Goal: Information Seeking & Learning: Learn about a topic

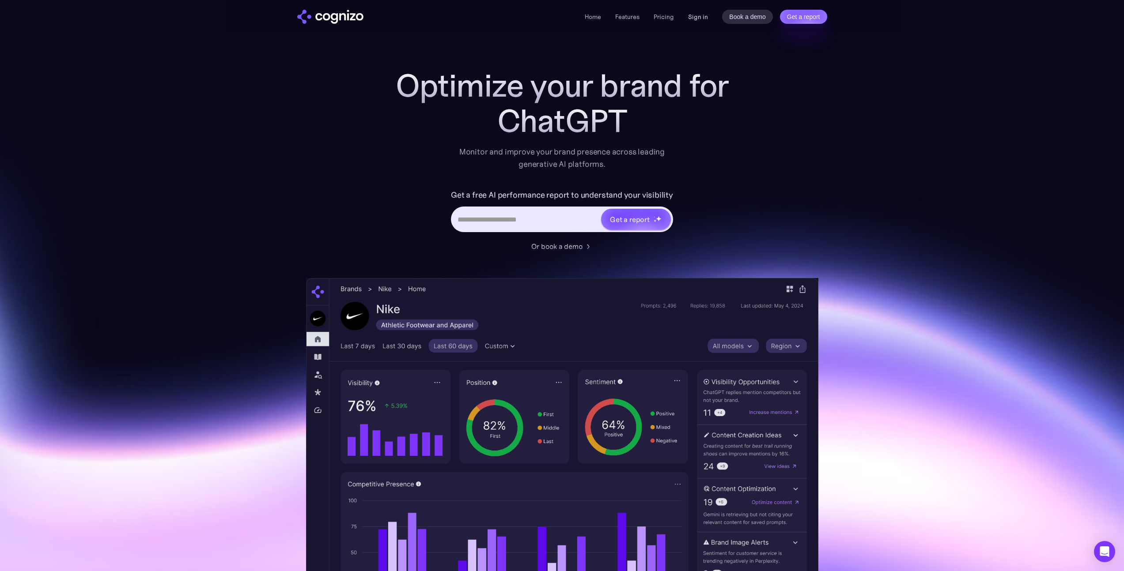
click at [691, 17] on link "Sign in" at bounding box center [698, 16] width 20 height 11
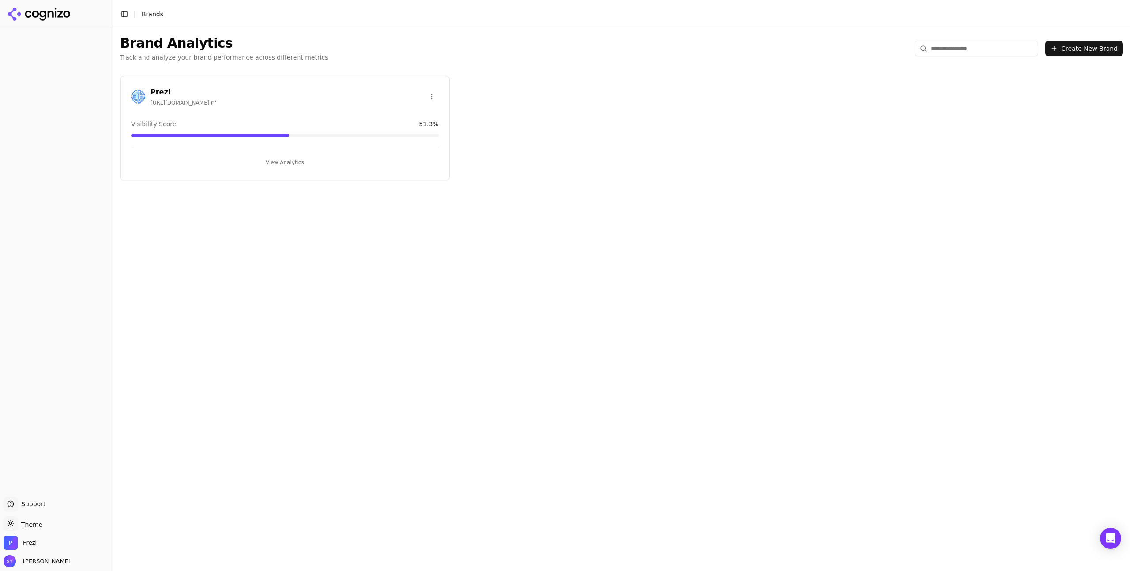
click at [283, 162] on button "View Analytics" at bounding box center [285, 162] width 308 height 14
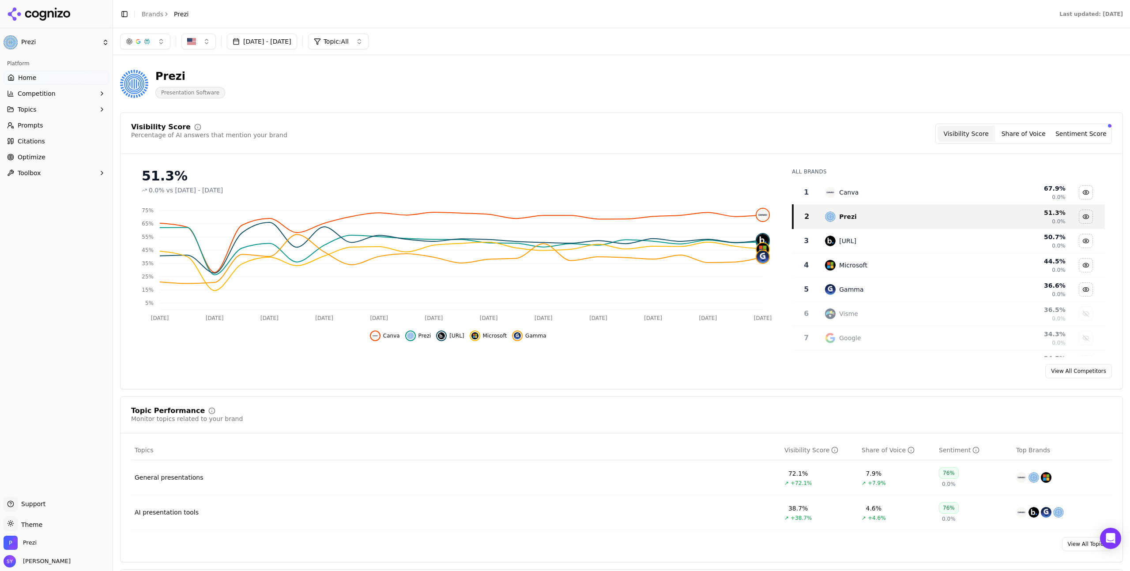
click at [52, 113] on button "Topics" at bounding box center [57, 109] width 106 height 14
click at [49, 122] on span "General presentations" at bounding box center [56, 123] width 77 height 9
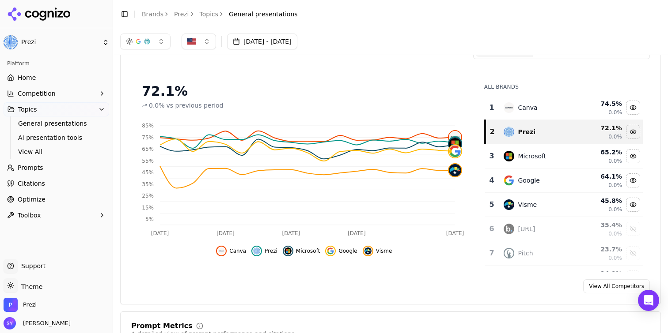
scroll to position [36, 0]
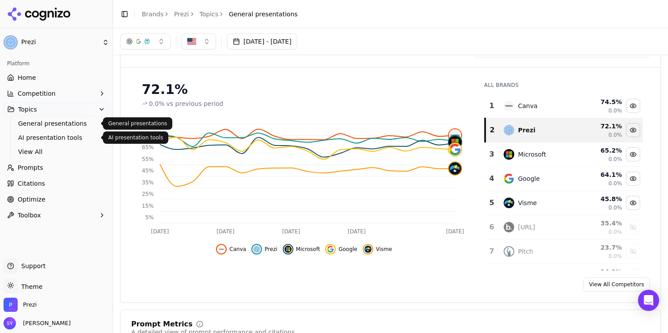
click at [45, 134] on span "AI presentation tools" at bounding box center [56, 137] width 77 height 9
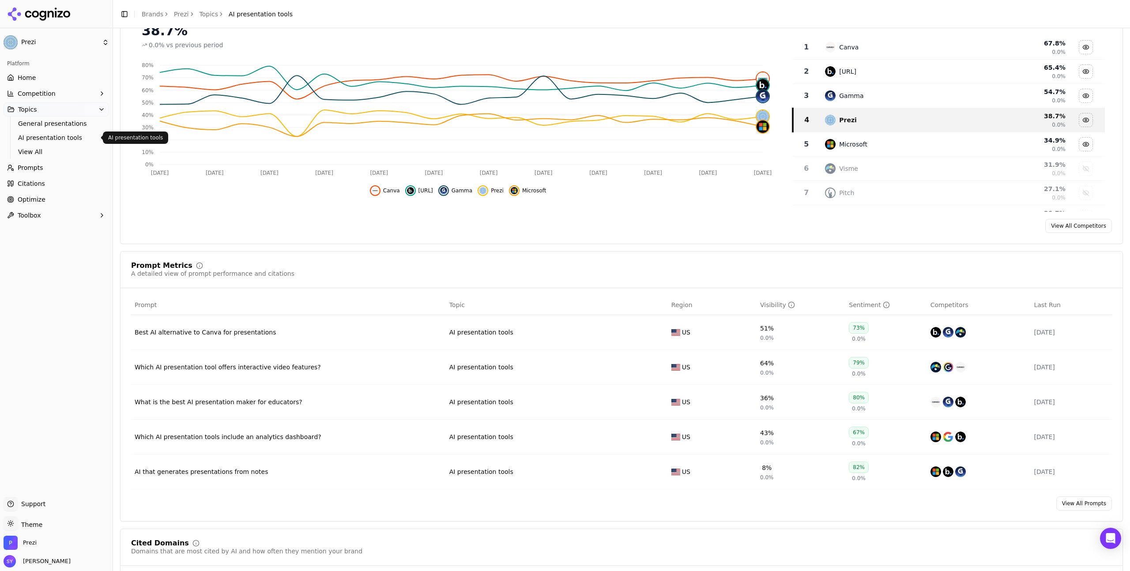
scroll to position [98, 0]
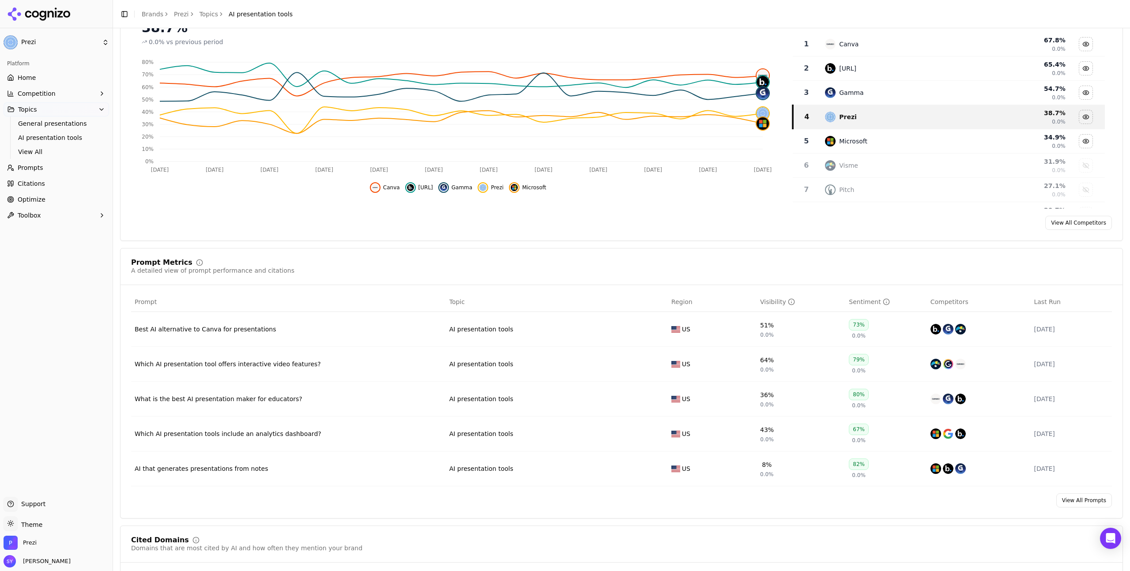
click at [1086, 503] on link "View All Prompts" at bounding box center [1085, 501] width 56 height 14
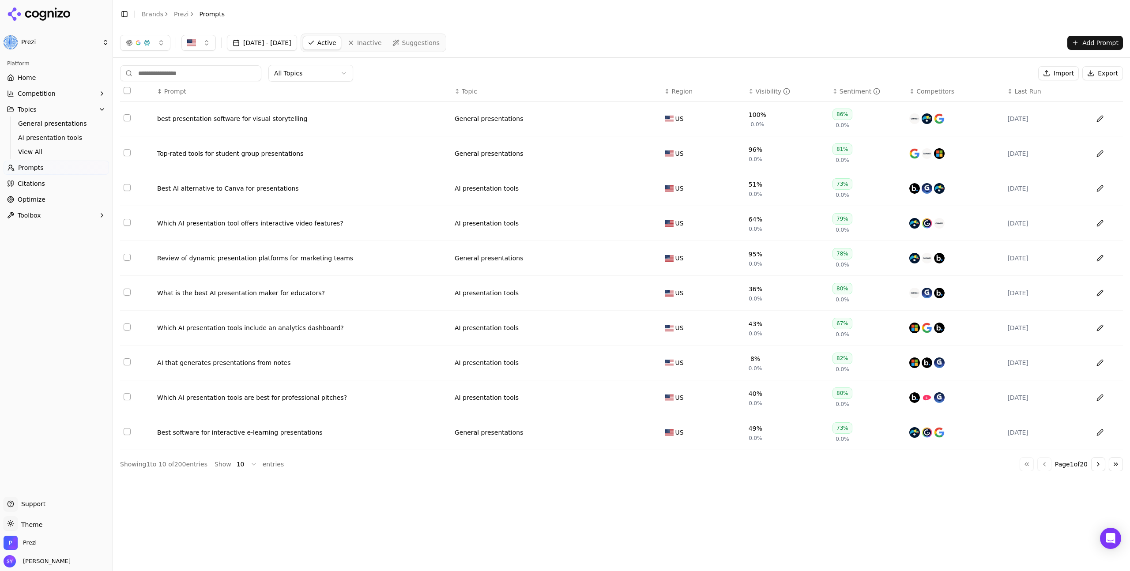
click at [308, 400] on div "Which AI presentation tools are best for professional pitches?" at bounding box center [302, 397] width 291 height 9
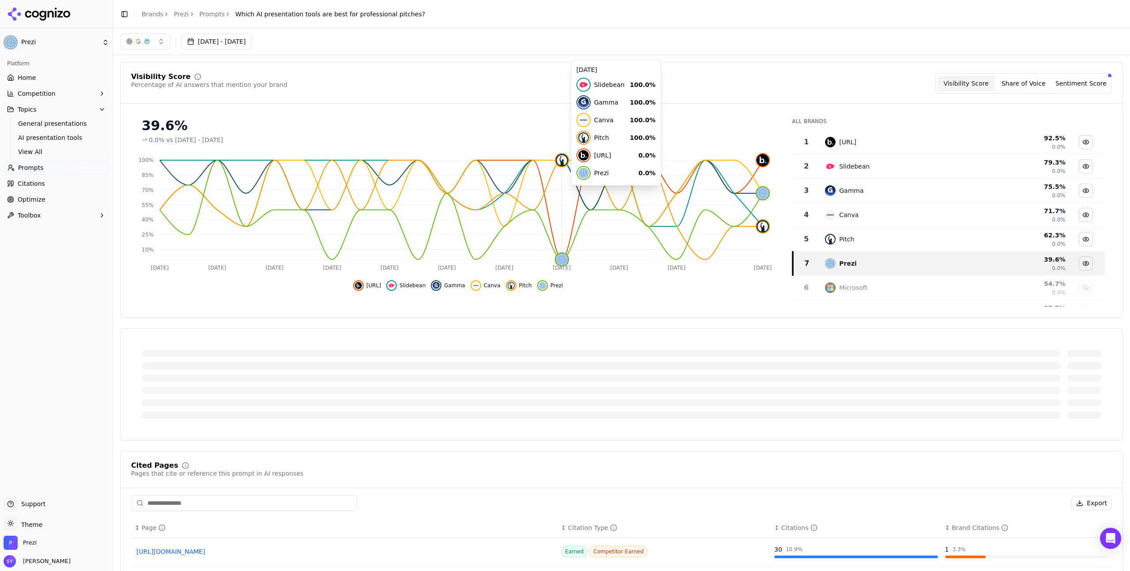
click at [571, 189] on icon "[DATE] Aug [DATE] Aug [DATE] Aug [DATE] Aug [DATE] Aug [DATE] 2 10% 25% 40% 55%…" at bounding box center [455, 213] width 649 height 124
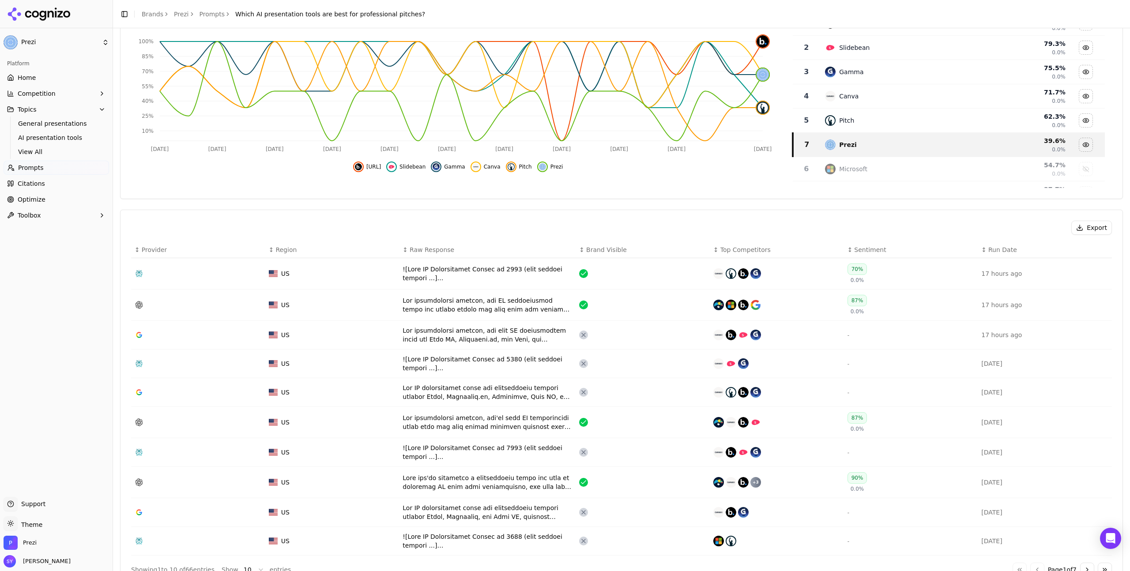
scroll to position [124, 0]
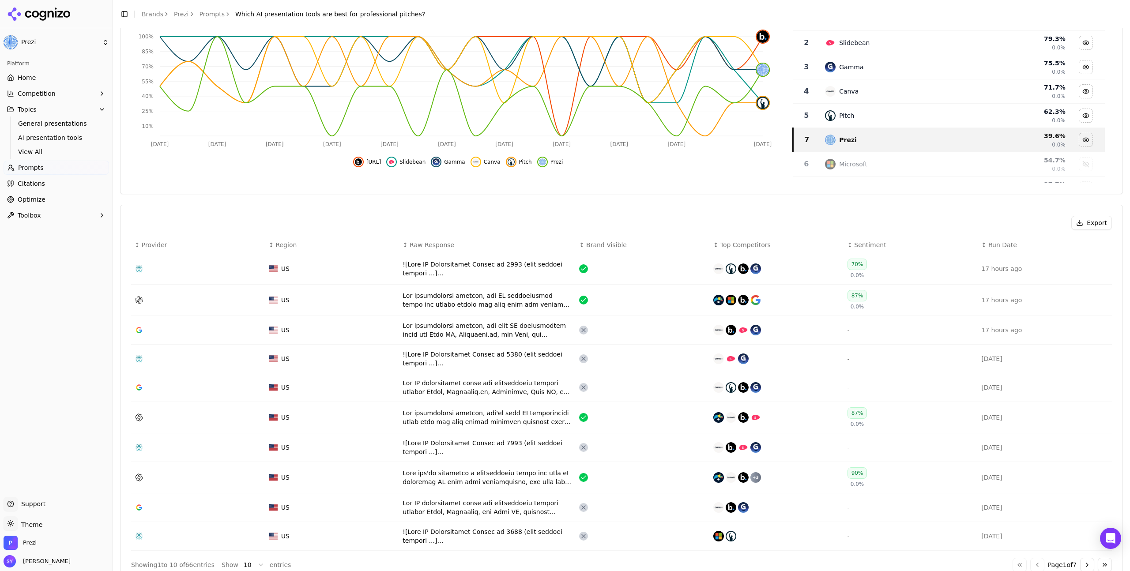
click at [468, 268] on div "Data table" at bounding box center [488, 269] width 170 height 18
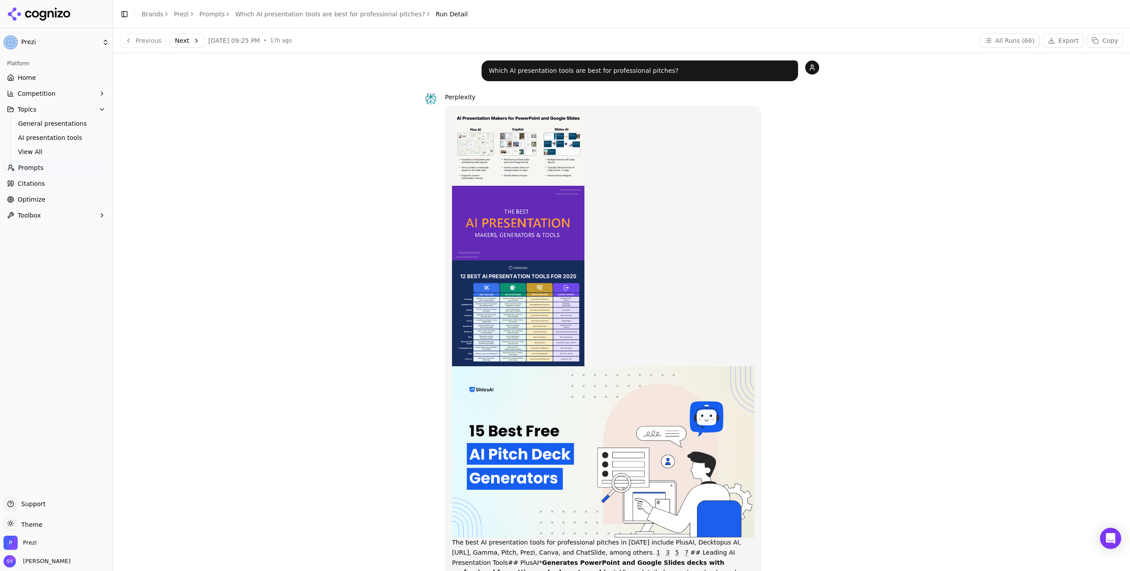
click at [799, 209] on div "Perplexity The best AI presentation tools for professional pitches in [DATE] in…" at bounding box center [622, 428] width 396 height 672
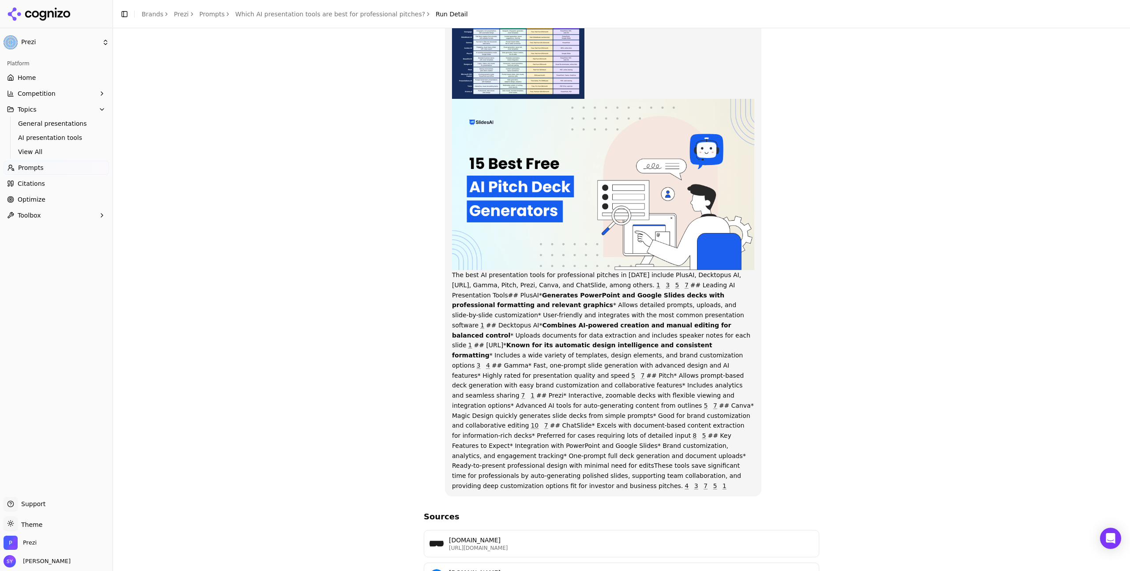
scroll to position [268, 0]
click at [506, 391] on p "The best AI presentation tools for professional pitches in [DATE] include PlusA…" at bounding box center [603, 167] width 302 height 648
drag, startPoint x: 458, startPoint y: 384, endPoint x: 557, endPoint y: 396, distance: 99.6
click at [557, 396] on p "The best AI presentation tools for professional pitches in [DATE] include PlusA…" at bounding box center [603, 167] width 302 height 648
copy p "Prezi* Interactive, zoomable decks with flexible viewing and integration option…"
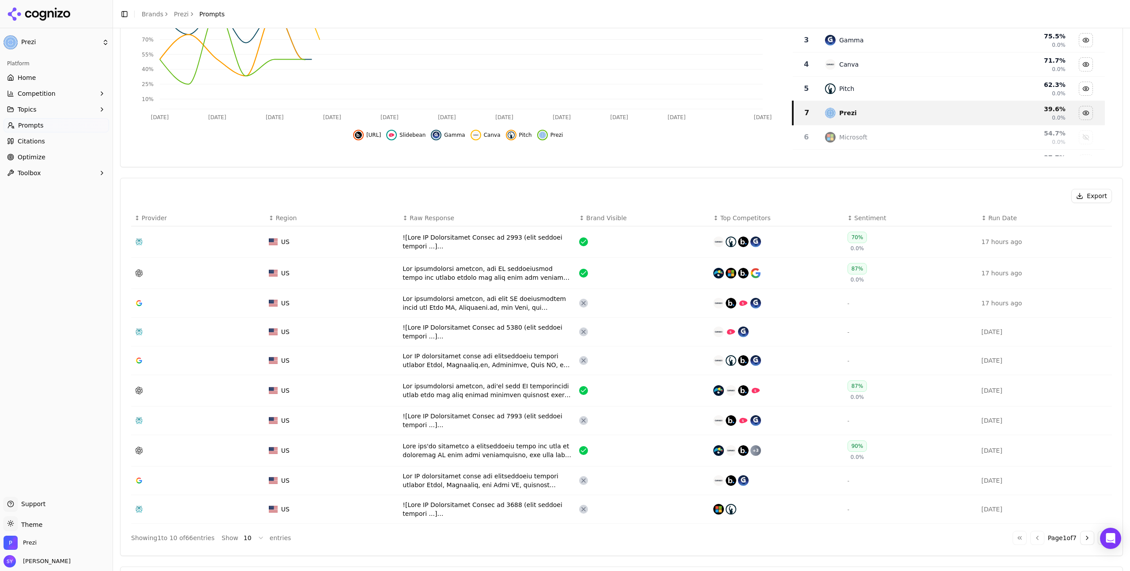
scroll to position [151, 0]
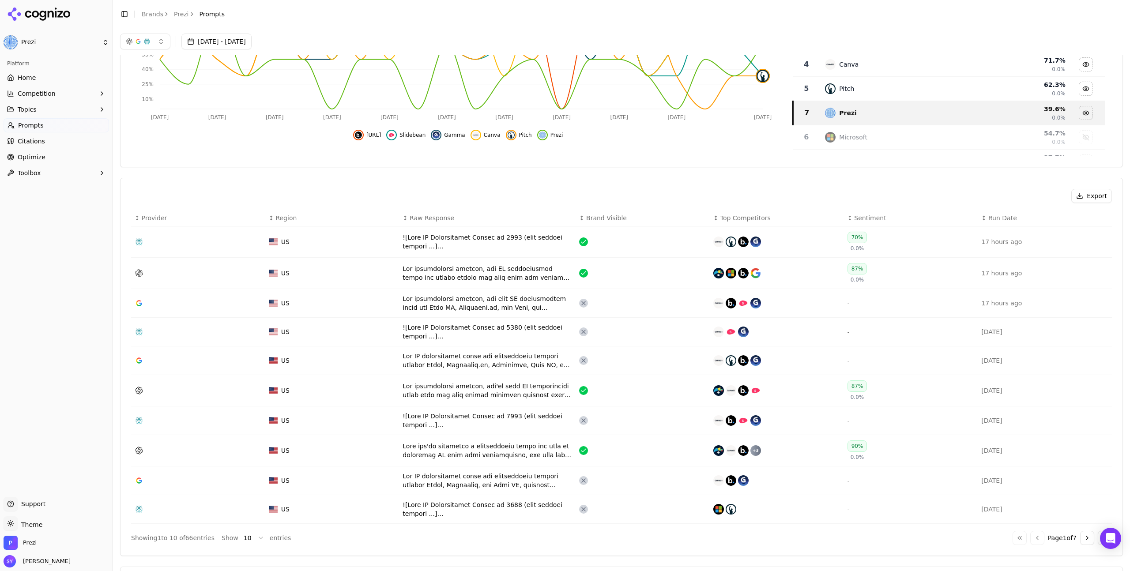
click at [321, 304] on div "US" at bounding box center [332, 303] width 127 height 9
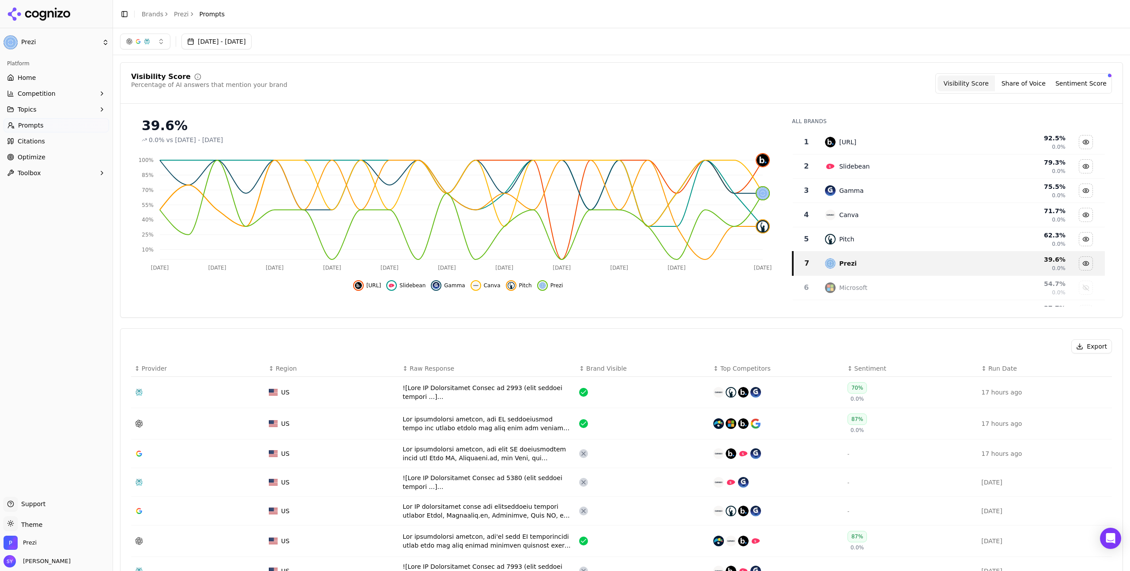
click at [141, 36] on button "button" at bounding box center [145, 42] width 50 height 16
drag, startPoint x: 141, startPoint y: 102, endPoint x: 148, endPoint y: 100, distance: 7.2
click at [141, 101] on span "Google AI Overviews" at bounding box center [145, 95] width 56 height 18
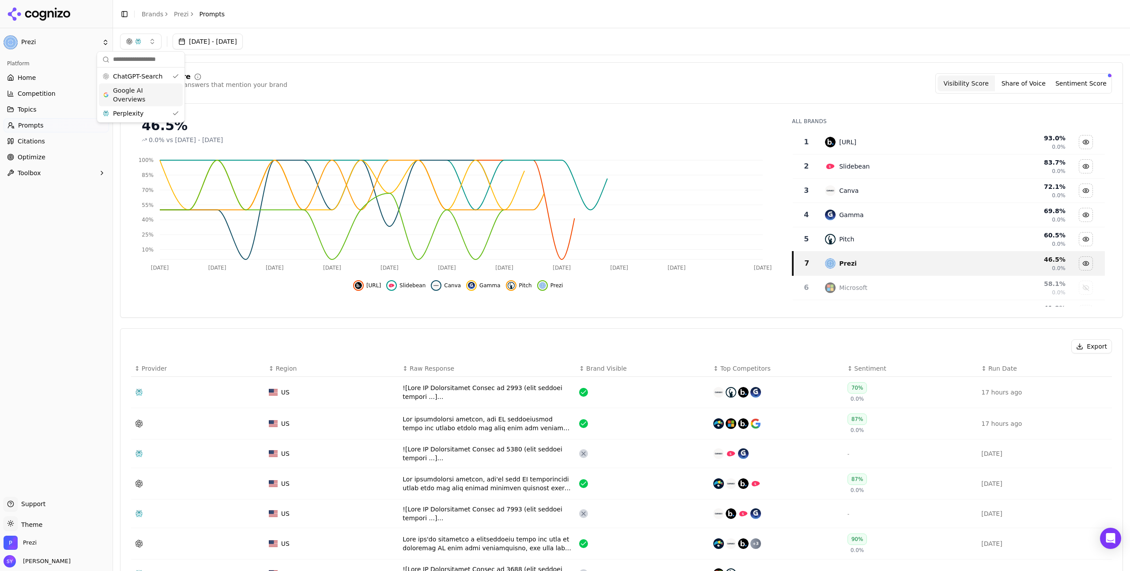
click at [606, 65] on div "Visibility Score Percentage of AI answers that mention your brand Visibility Sc…" at bounding box center [621, 190] width 1003 height 256
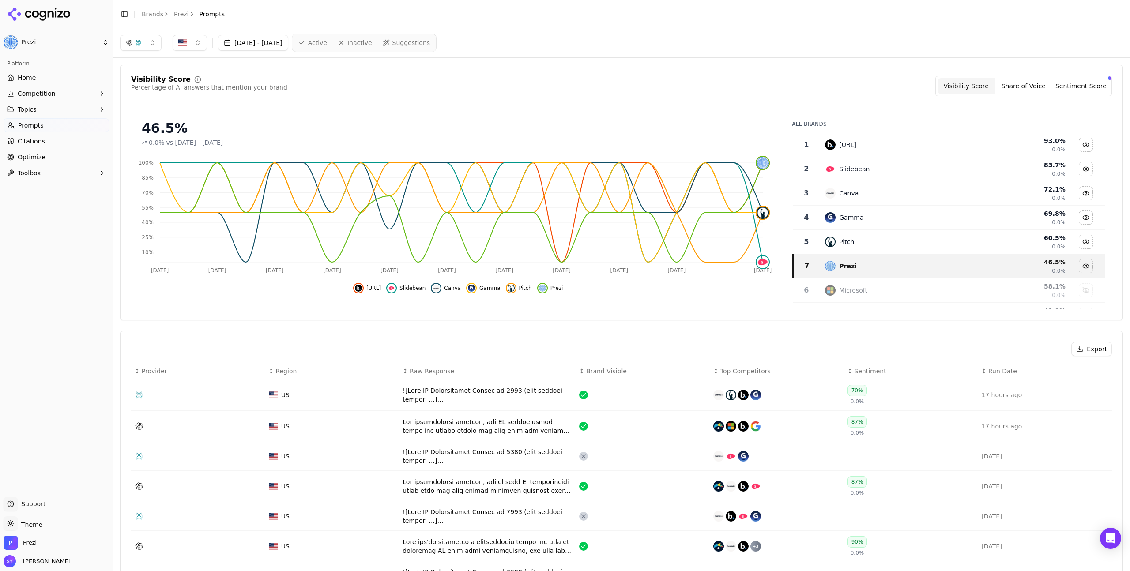
click at [144, 48] on button "button" at bounding box center [141, 43] width 42 height 16
click at [138, 82] on span "ChatGPT-Search" at bounding box center [137, 77] width 49 height 9
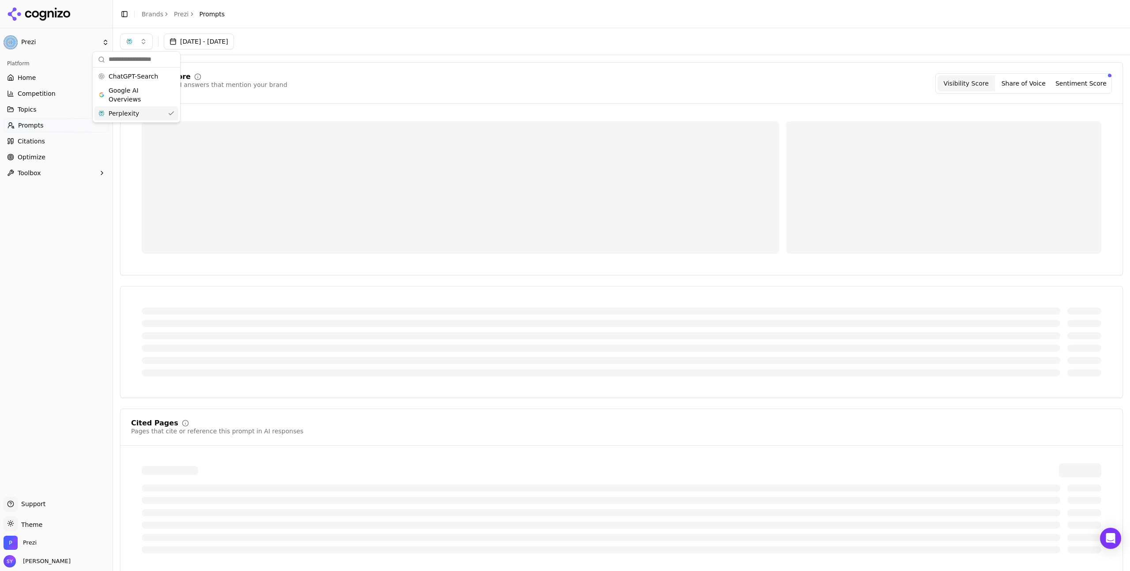
click at [152, 117] on div "Perplexity" at bounding box center [136, 113] width 84 height 14
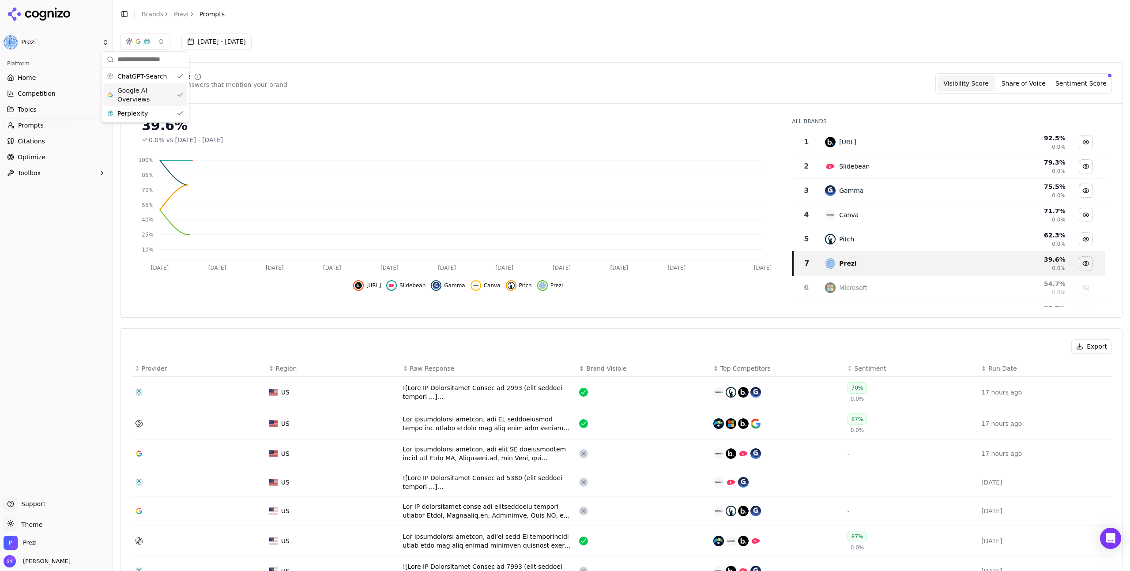
click at [149, 99] on span "Google AI Overviews" at bounding box center [145, 95] width 56 height 18
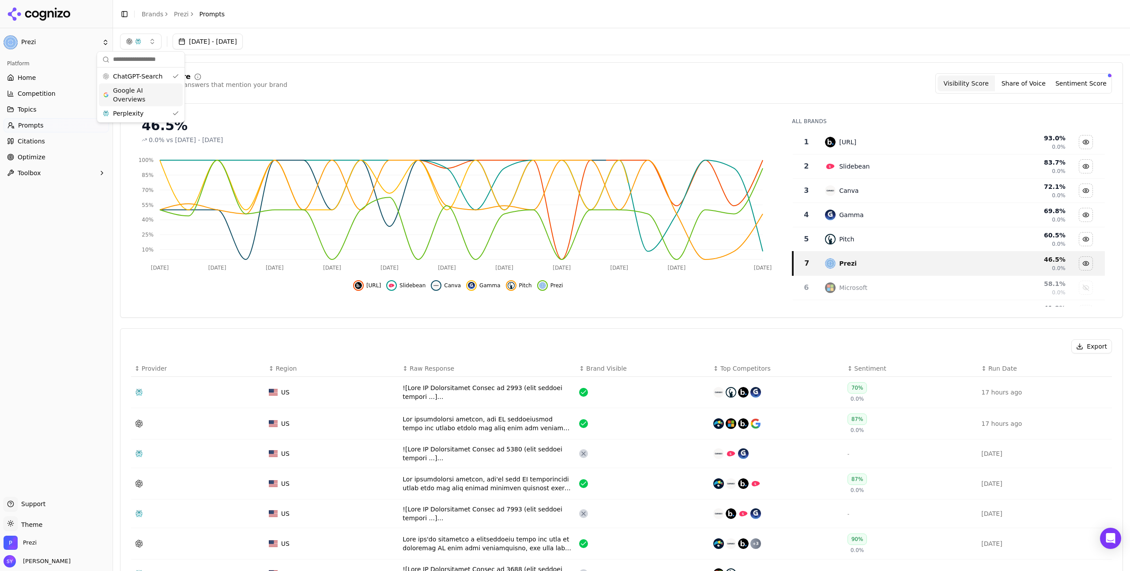
click at [156, 100] on span "Google AI Overviews" at bounding box center [141, 95] width 56 height 18
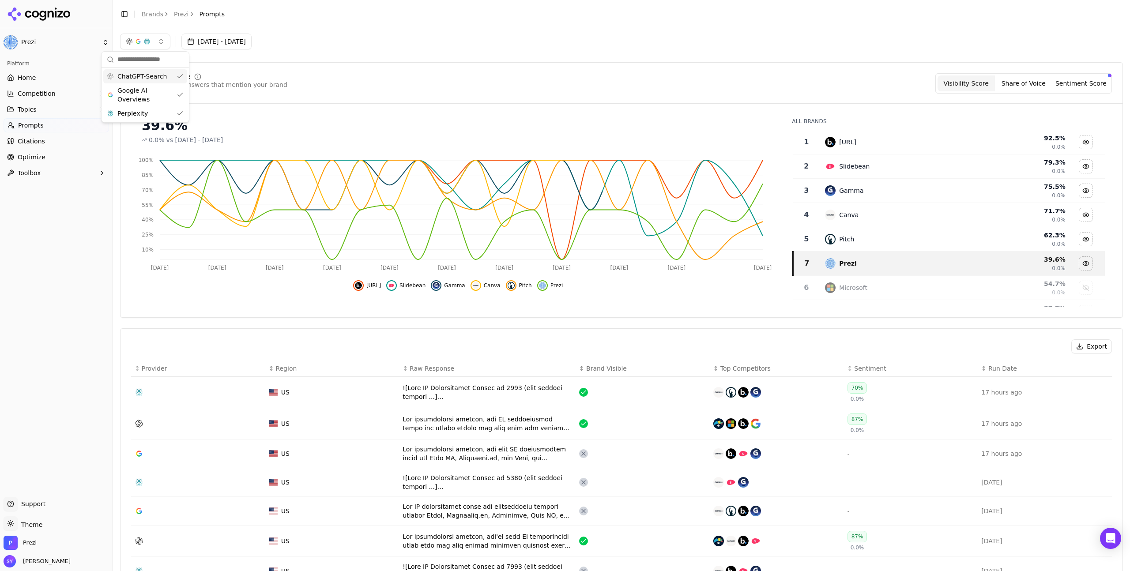
click at [168, 82] on div "ChatGPT-Search" at bounding box center [145, 76] width 84 height 14
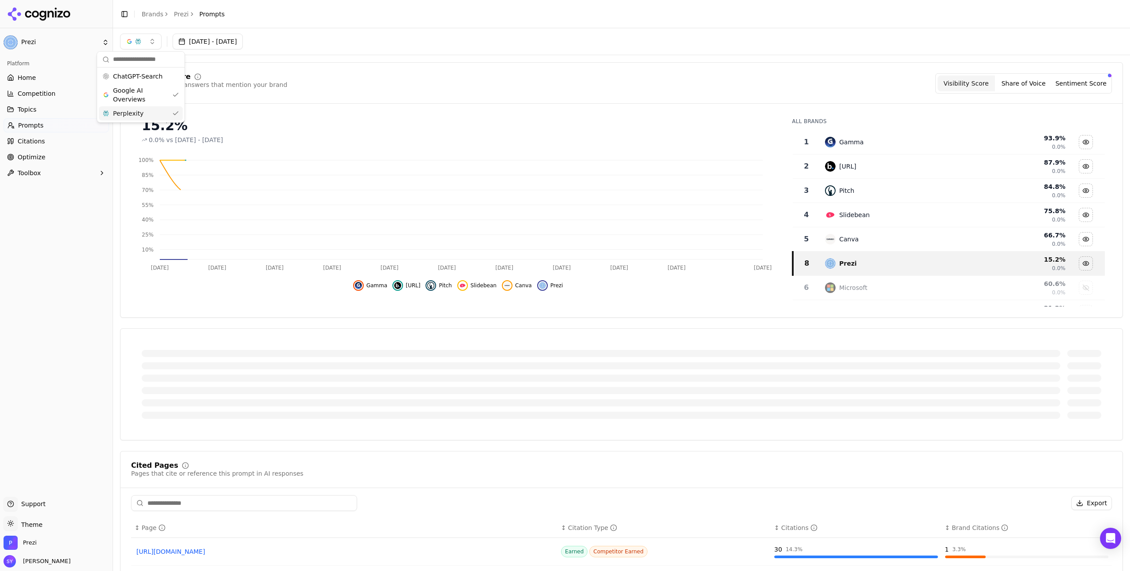
click at [159, 119] on div "Perplexity" at bounding box center [141, 113] width 84 height 14
click at [436, 50] on div "[DATE] - [DATE]" at bounding box center [621, 41] width 1017 height 26
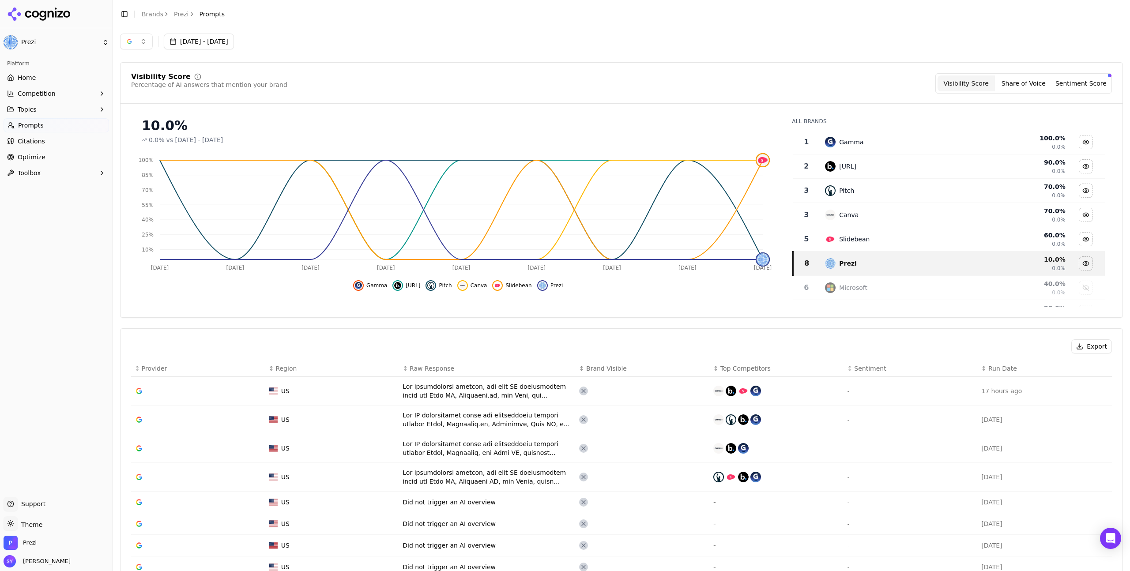
click at [499, 44] on div "[DATE] - [DATE]" at bounding box center [621, 42] width 1003 height 16
click at [141, 40] on button "button" at bounding box center [136, 42] width 33 height 16
click at [157, 77] on div "ChatGPT-Search" at bounding box center [136, 76] width 84 height 14
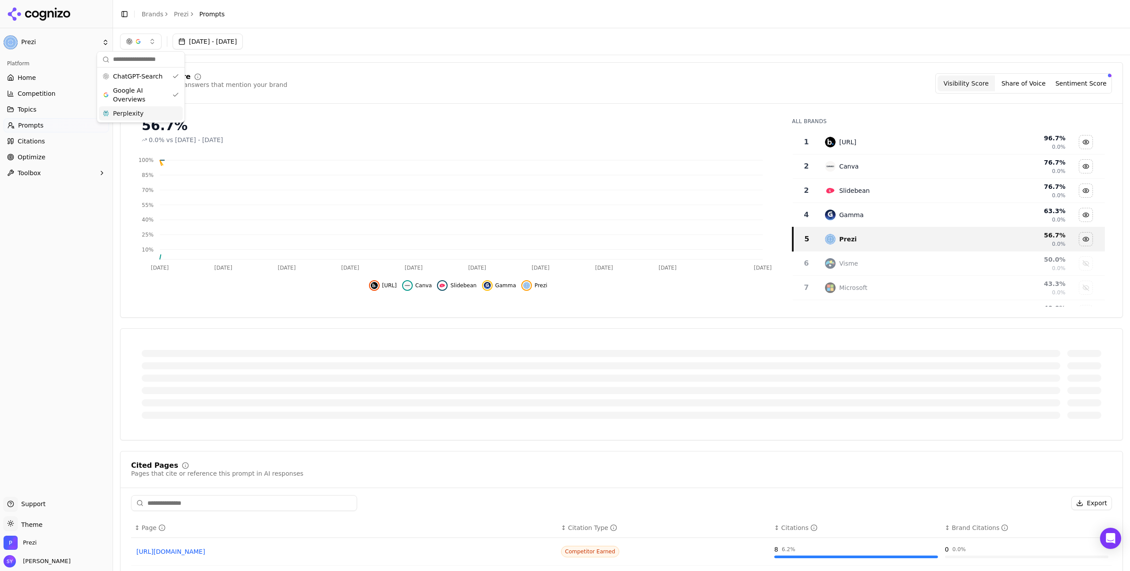
click at [160, 115] on div "Perplexity" at bounding box center [141, 113] width 84 height 14
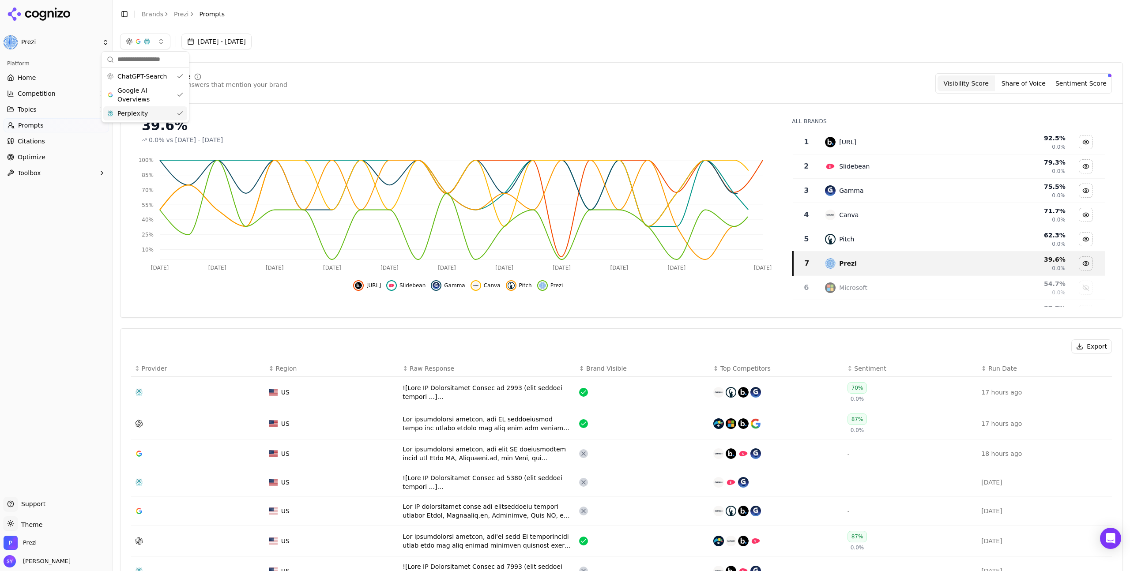
click at [584, 42] on div "[DATE] - [DATE]" at bounding box center [621, 42] width 1003 height 16
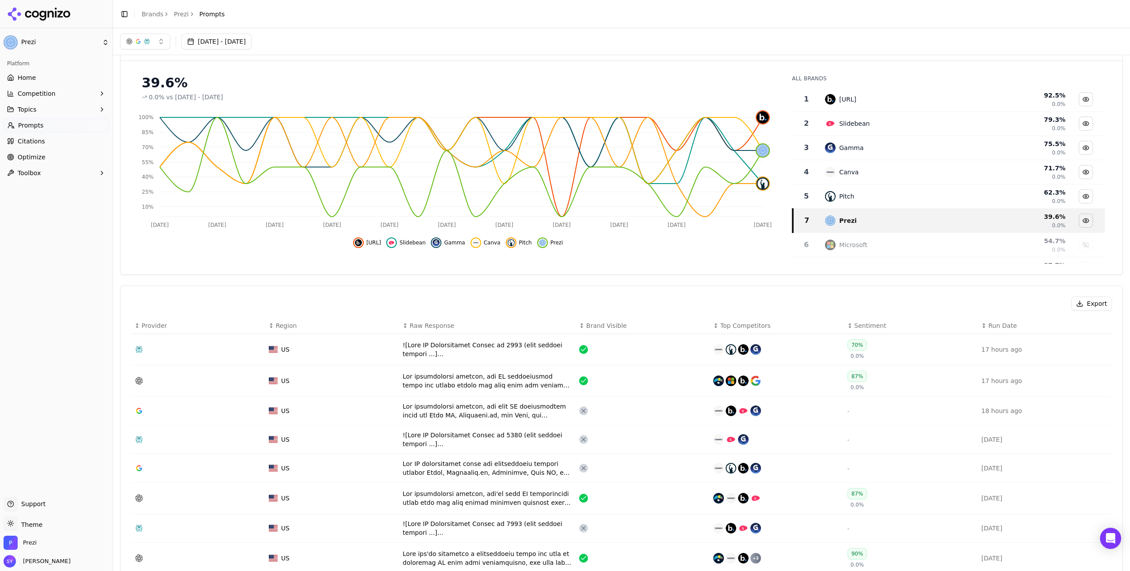
scroll to position [78, 0]
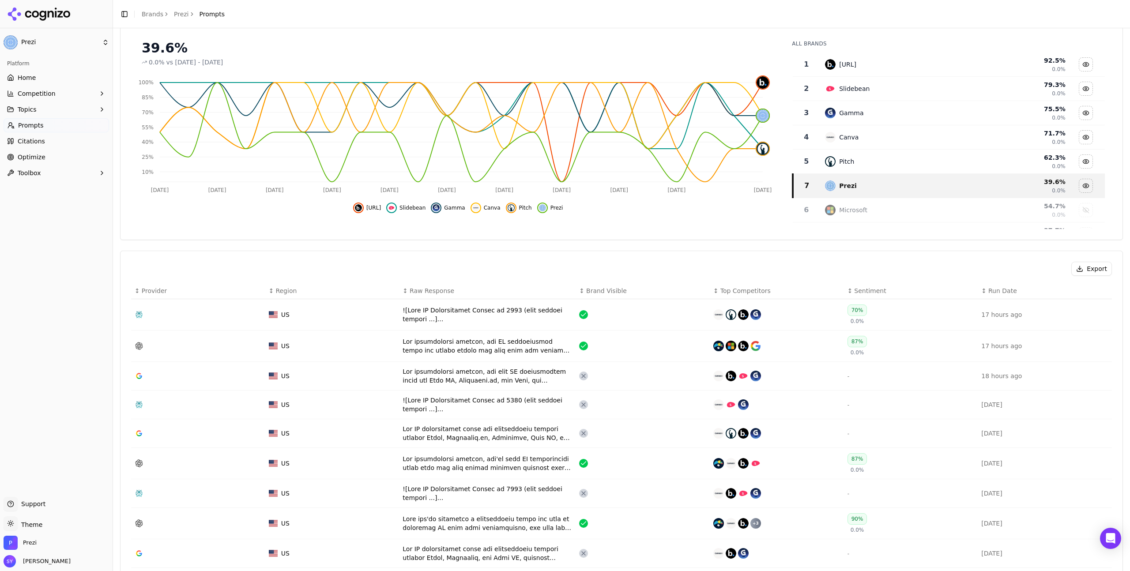
click at [187, 355] on td "Data table" at bounding box center [198, 346] width 134 height 31
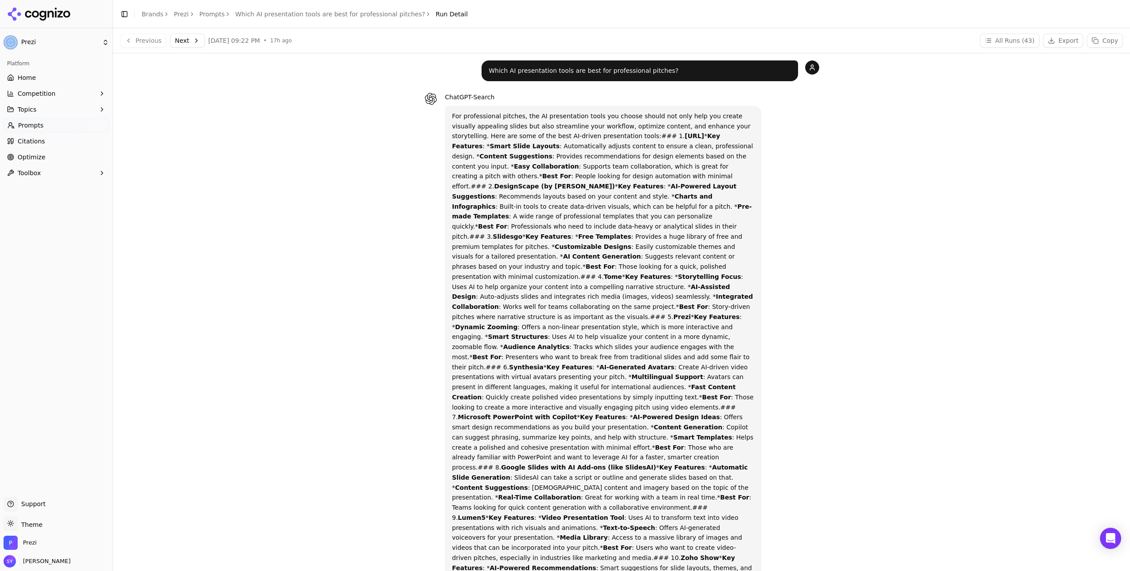
click at [824, 306] on div "Which AI presentation tools are best for professional pitches? ChatGPT-Search F…" at bounding box center [621, 415] width 1003 height 711
click at [602, 298] on p "For professional pitches, the AI presentation tools you choose should not only …" at bounding box center [603, 402] width 302 height 583
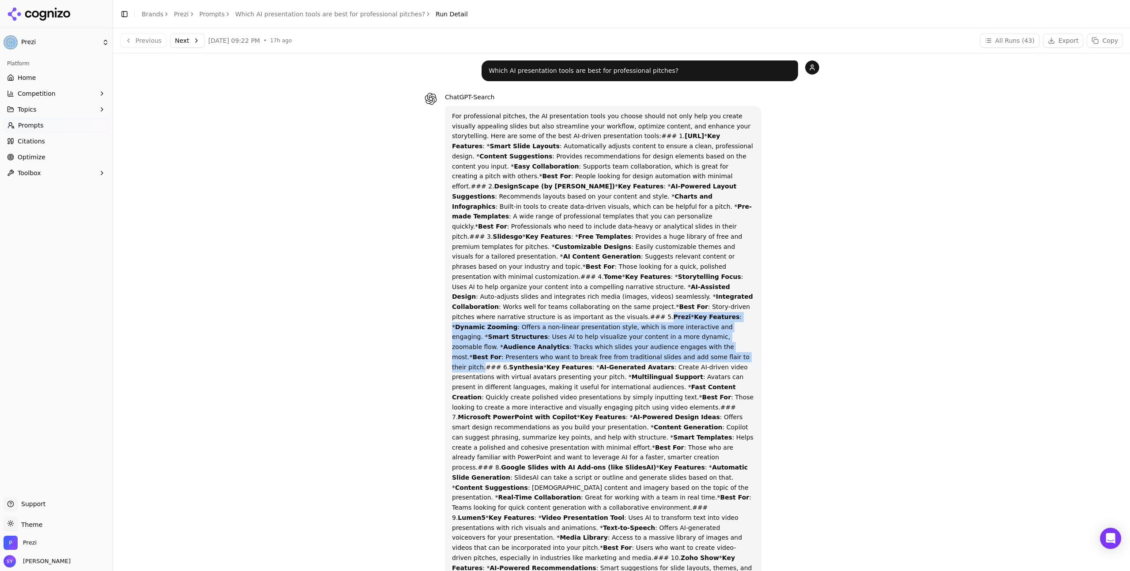
drag, startPoint x: 540, startPoint y: 296, endPoint x: 499, endPoint y: 339, distance: 58.7
click at [499, 339] on p "For professional pitches, the AI presentation tools you choose should not only …" at bounding box center [603, 402] width 302 height 583
copy p "Prezi * Key Features : * Dynamic Zooming : Offers a non-linear presentation sty…"
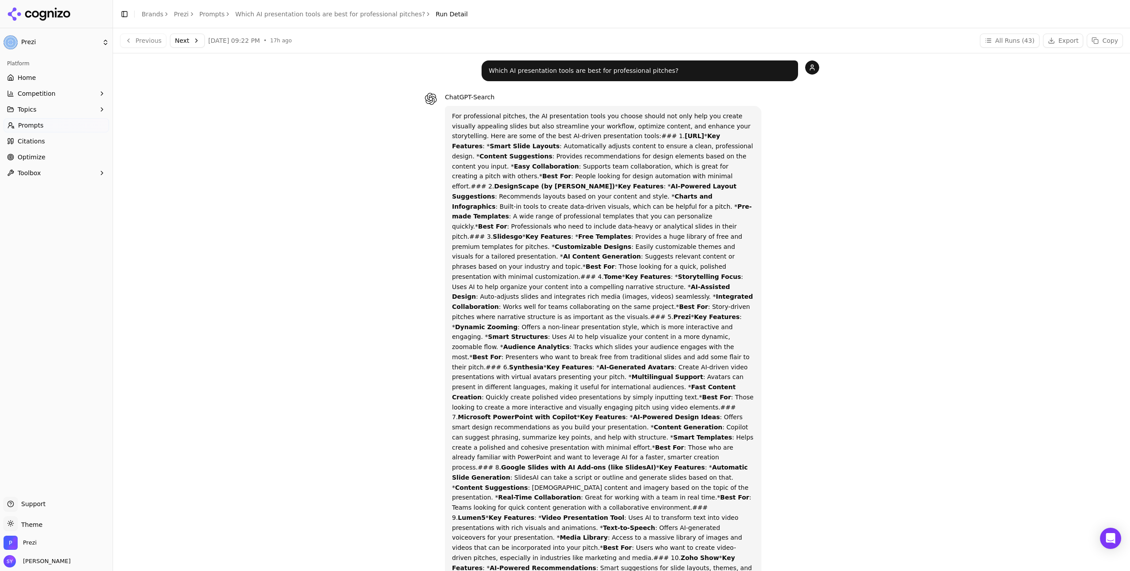
click at [51, 113] on button "Topics" at bounding box center [57, 109] width 106 height 14
click at [73, 125] on span "General presentations" at bounding box center [56, 123] width 77 height 9
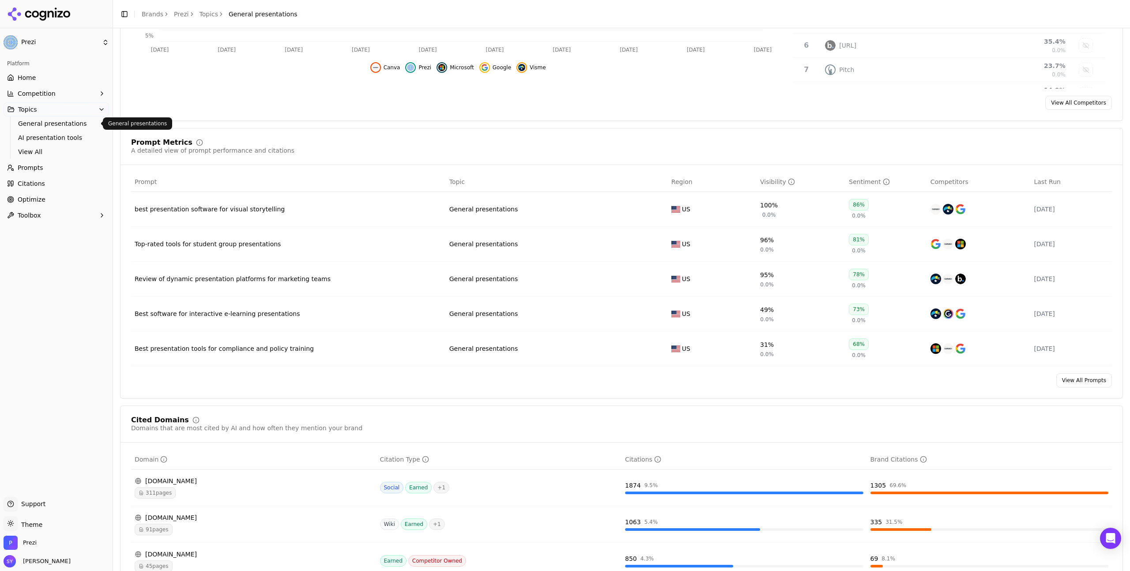
scroll to position [227, 0]
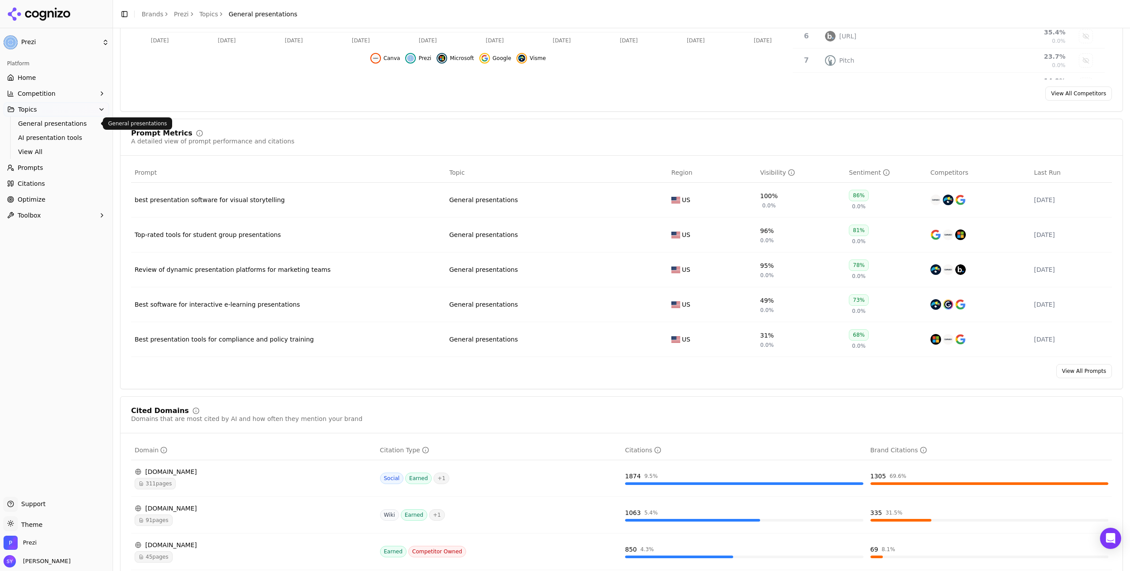
click at [230, 339] on div "Best presentation tools for compliance and policy training" at bounding box center [289, 339] width 308 height 9
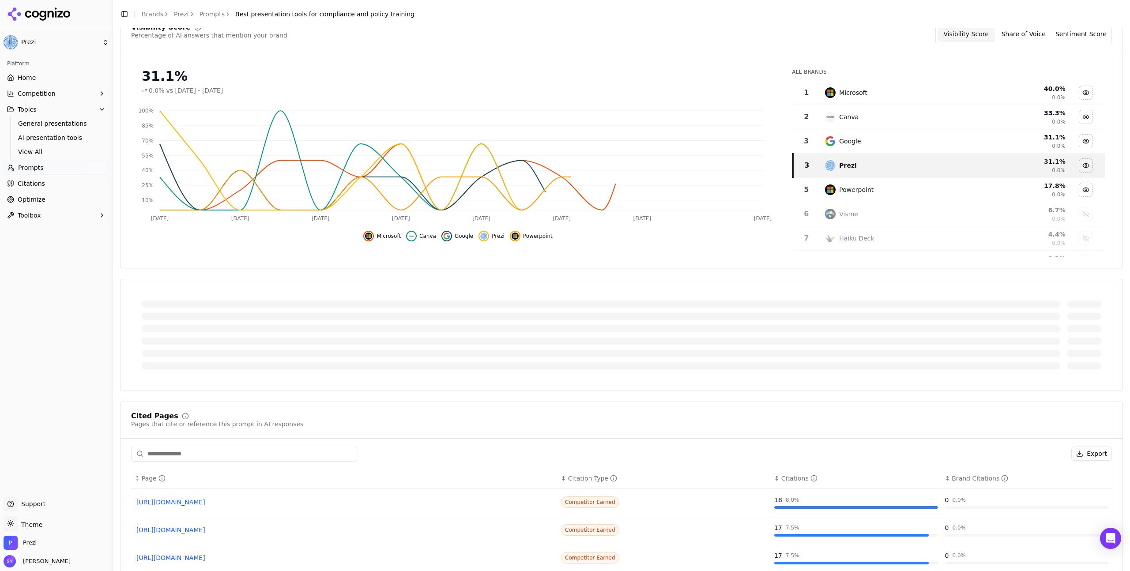
scroll to position [162, 0]
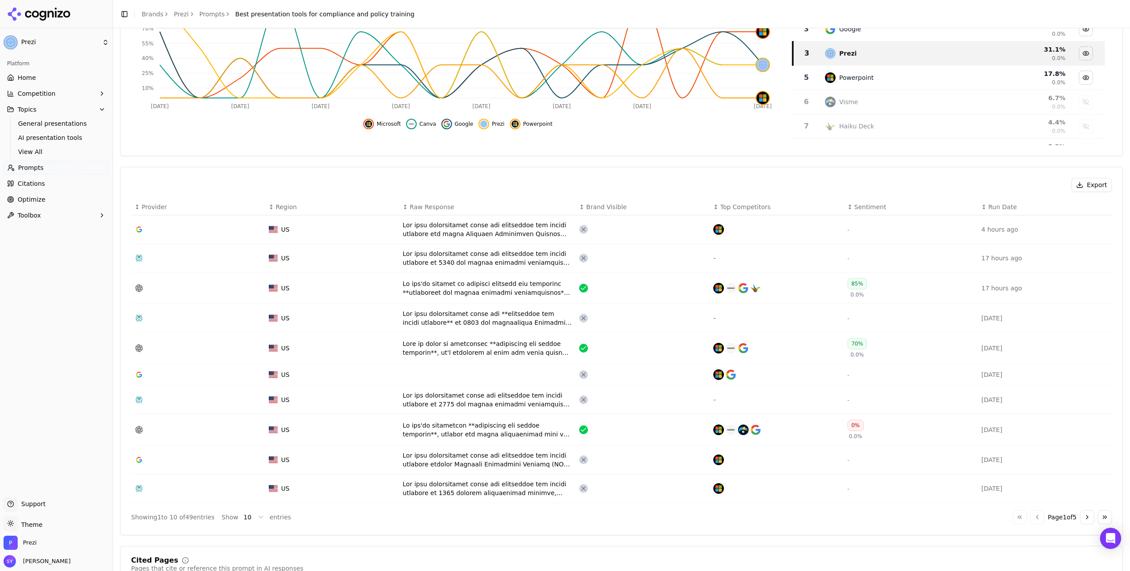
click at [414, 297] on div "Data table" at bounding box center [488, 288] width 170 height 18
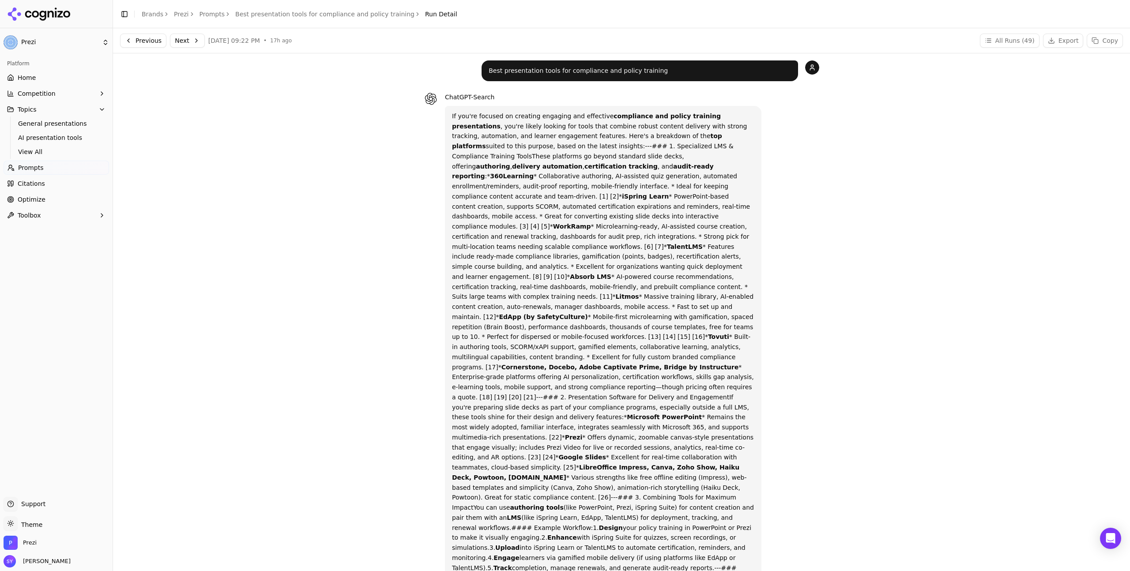
click at [543, 424] on p "If you're focused on creating engaging and effective compliance and policy trai…" at bounding box center [603, 407] width 302 height 593
drag, startPoint x: 508, startPoint y: 408, endPoint x: 726, endPoint y: 415, distance: 218.2
click at [726, 415] on p "If you're focused on creating engaging and effective compliance and policy trai…" at bounding box center [603, 407] width 302 height 593
copy p "Prezi * Offers dynamic, zoomable canvas-style presentations that engage visuall…"
click at [213, 14] on link "Prompts" at bounding box center [213, 14] width 26 height 9
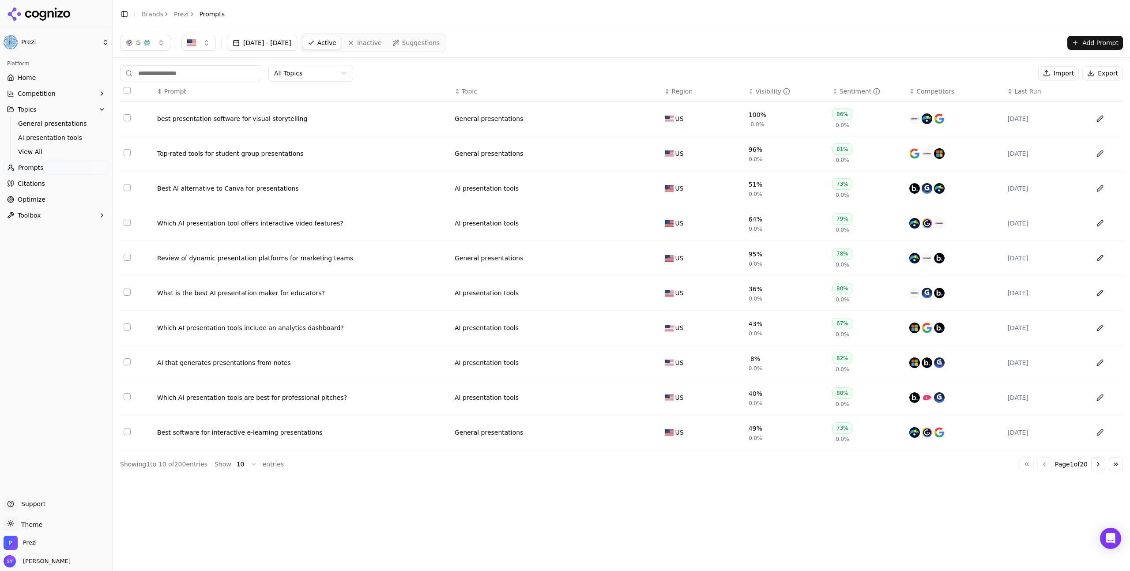
click at [242, 437] on div "Best software for interactive e-learning presentations" at bounding box center [302, 432] width 291 height 9
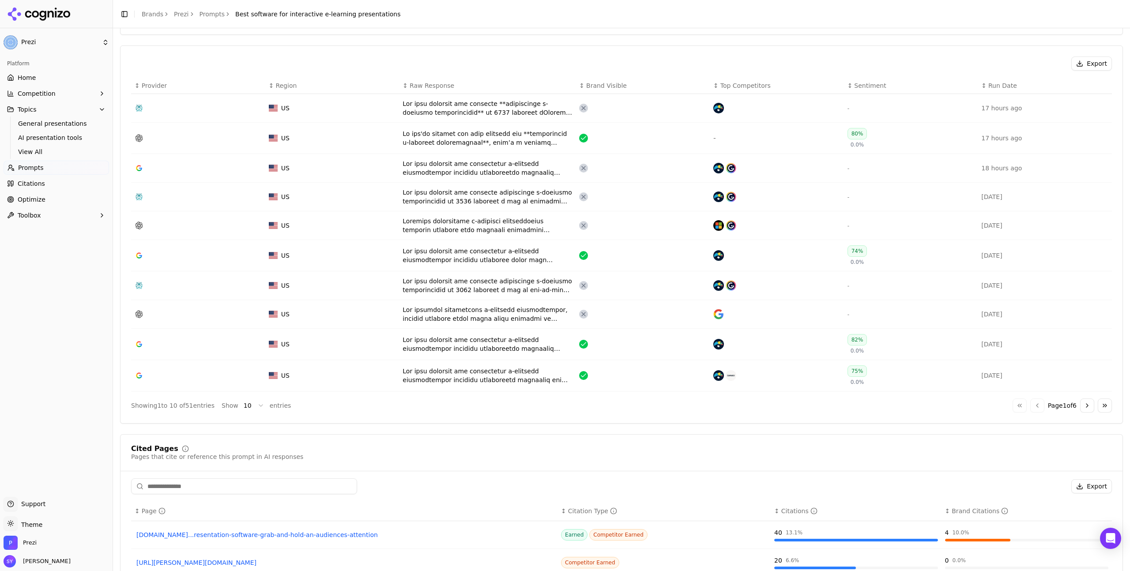
scroll to position [289, 0]
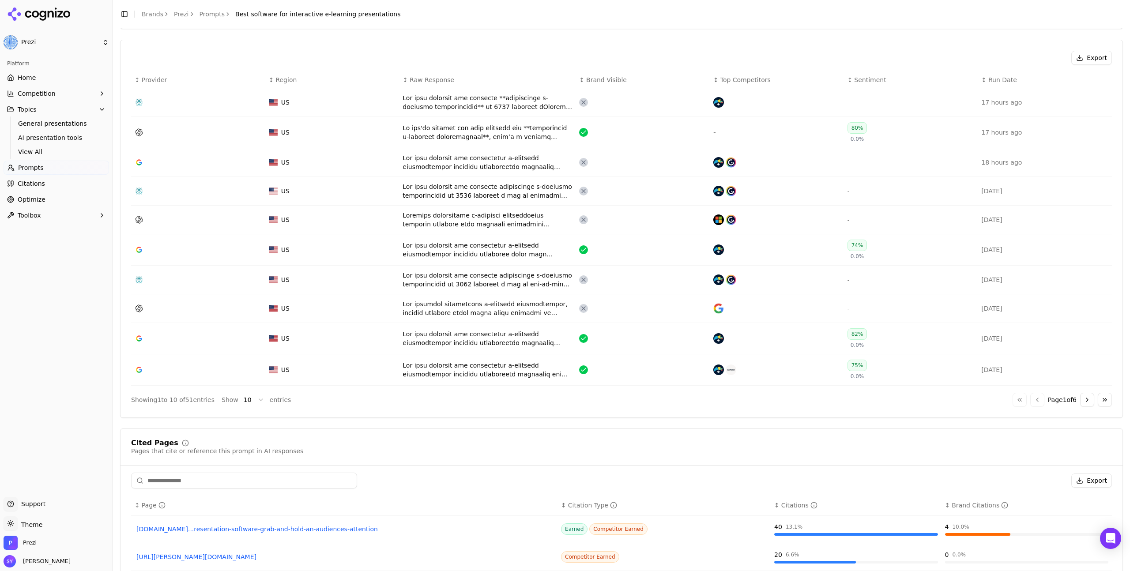
click at [1080, 402] on button "Go to next page" at bounding box center [1087, 400] width 14 height 14
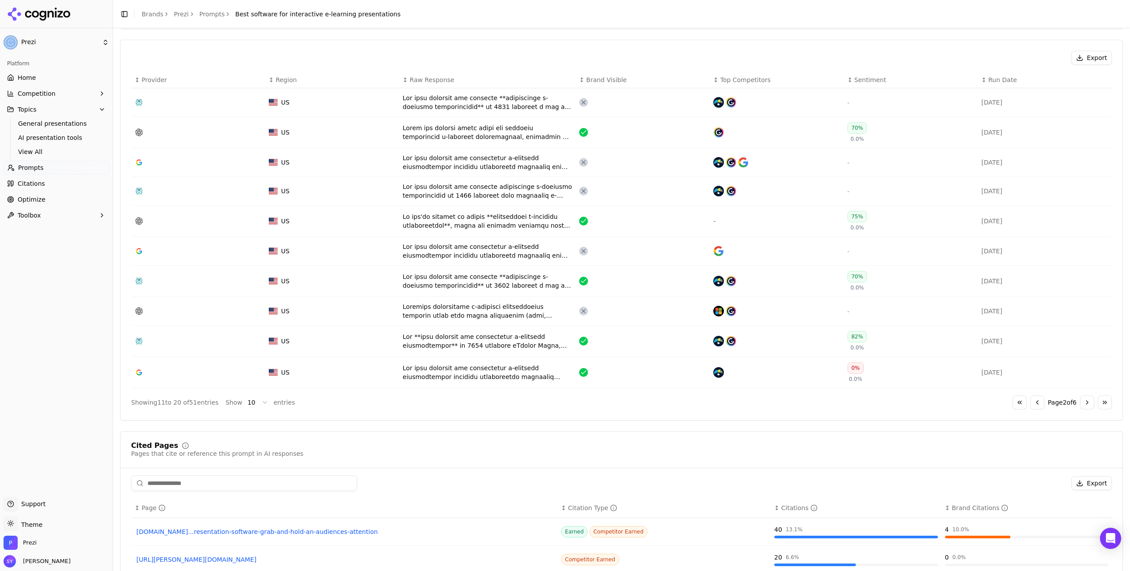
click at [500, 372] on div "Data table" at bounding box center [488, 373] width 170 height 18
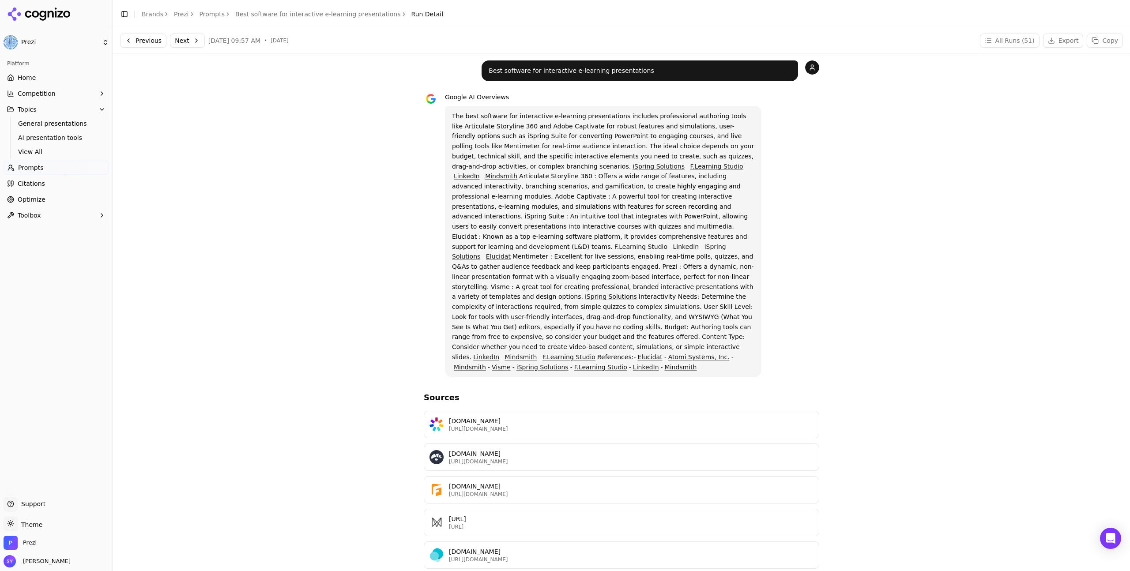
click at [563, 206] on p "The best software for interactive e-learning presentations includes professiona…" at bounding box center [603, 241] width 302 height 261
click at [607, 279] on p "The best software for interactive e-learning presentations includes professiona…" at bounding box center [603, 241] width 302 height 261
drag, startPoint x: 615, startPoint y: 256, endPoint x: 703, endPoint y: 267, distance: 88.5
click at [703, 267] on p "The best software for interactive e-learning presentations includes professiona…" at bounding box center [603, 241] width 302 height 261
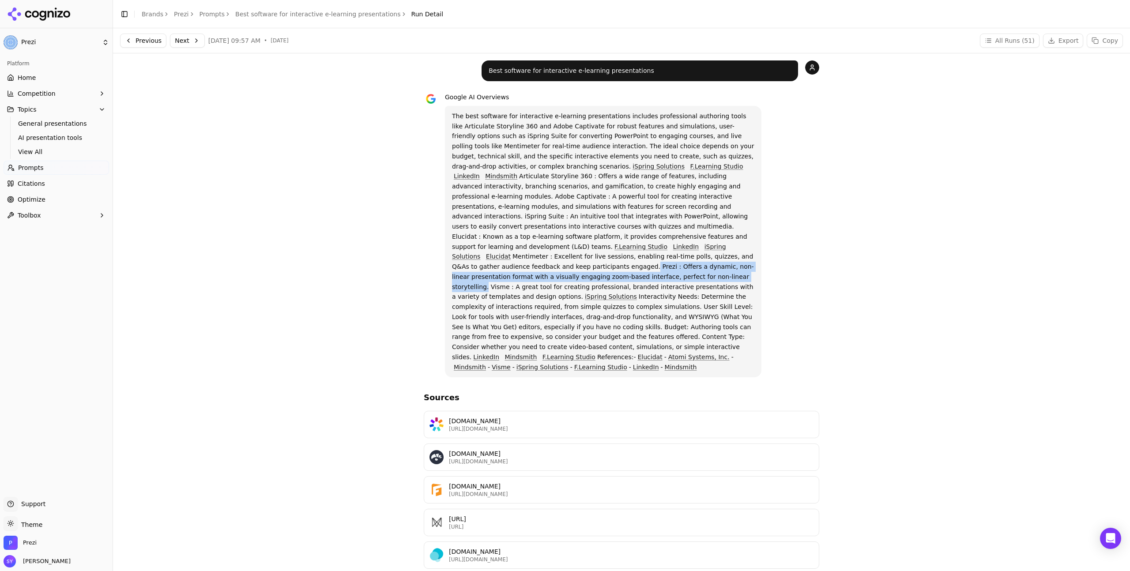
drag, startPoint x: 702, startPoint y: 268, endPoint x: 595, endPoint y: 257, distance: 107.5
click at [595, 257] on p "The best software for interactive e-learning presentations includes professiona…" at bounding box center [603, 241] width 302 height 261
copy p "Prezi : Offers a dynamic, non-linear presentation format with a visually engagi…"
click at [216, 12] on link "Prompts" at bounding box center [213, 14] width 26 height 9
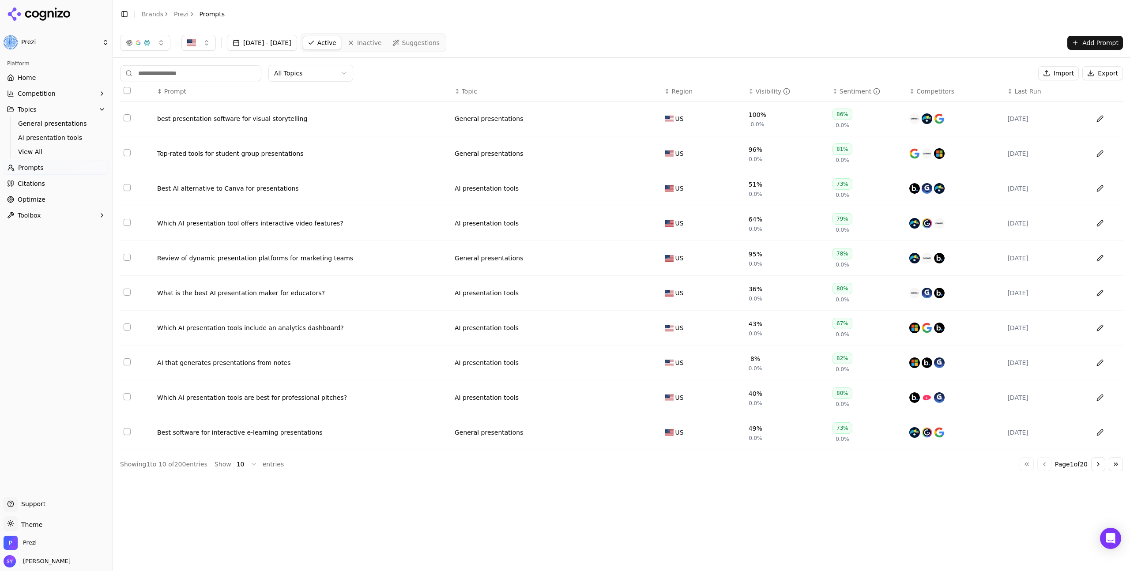
click at [263, 263] on div "Review of dynamic presentation platforms for marketing teams" at bounding box center [302, 258] width 291 height 9
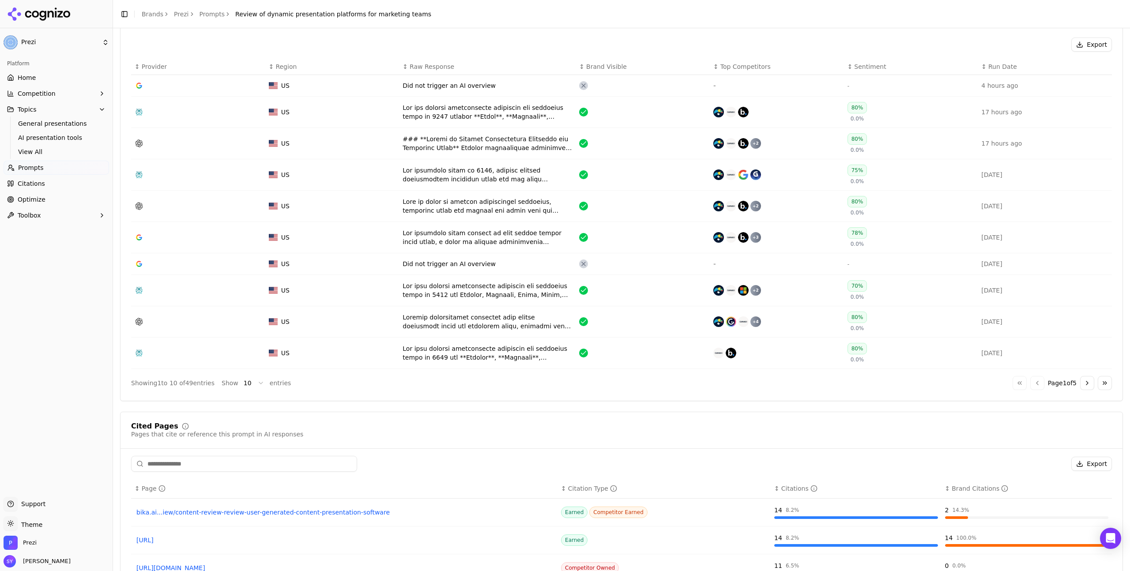
scroll to position [302, 0]
click at [359, 177] on div "US" at bounding box center [332, 174] width 127 height 9
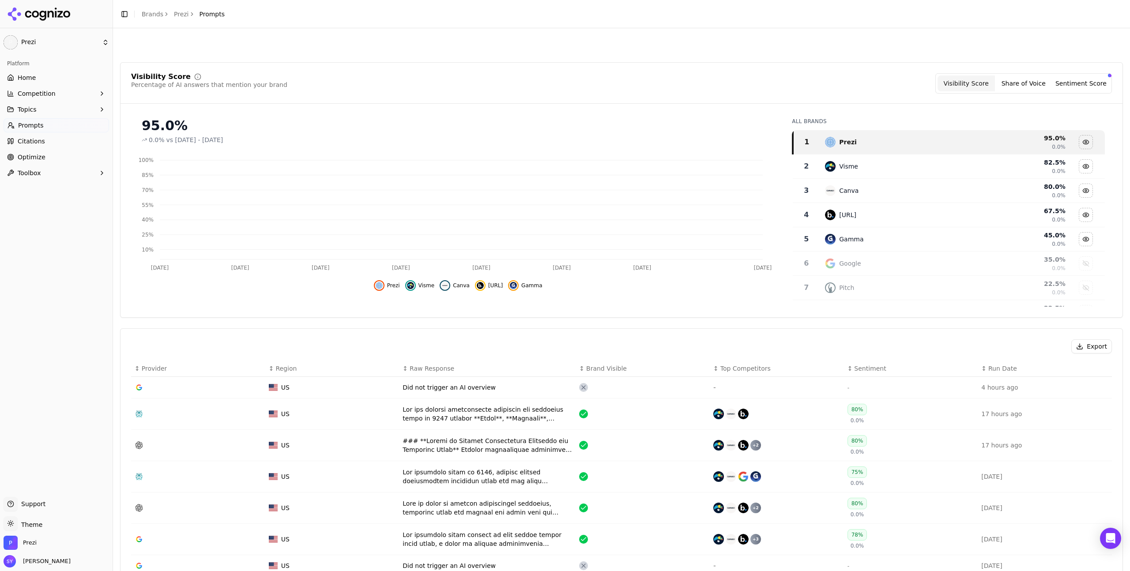
scroll to position [329, 0]
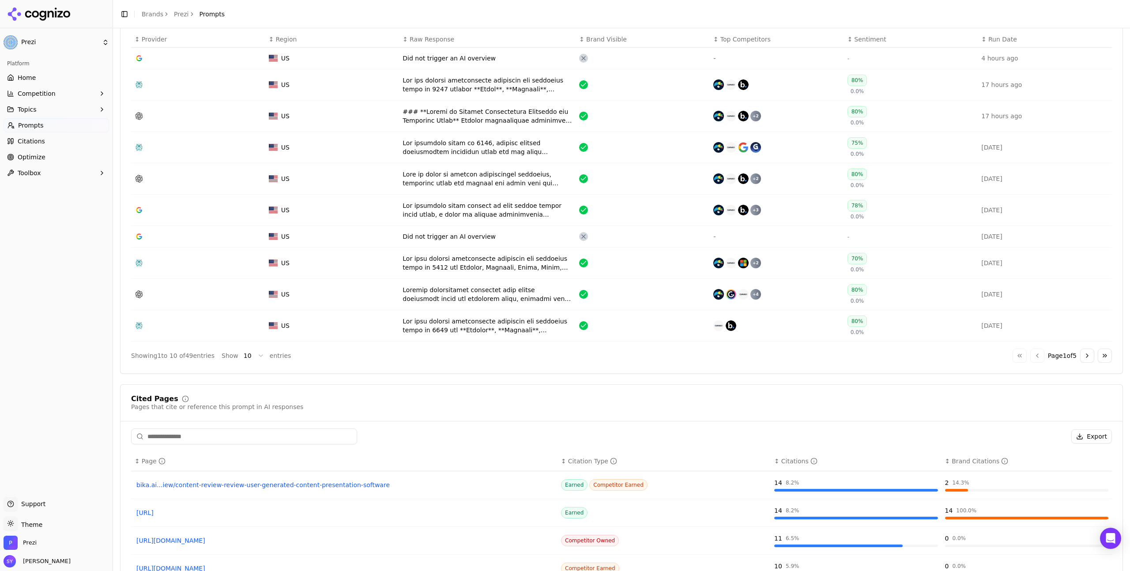
click at [439, 110] on div "Data table" at bounding box center [488, 116] width 170 height 18
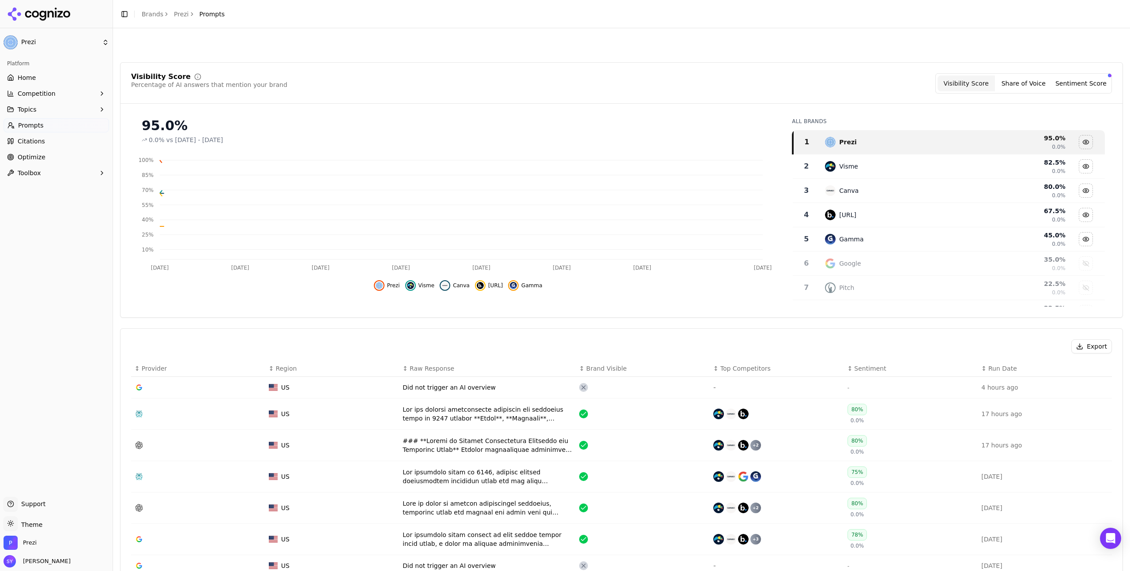
scroll to position [356, 0]
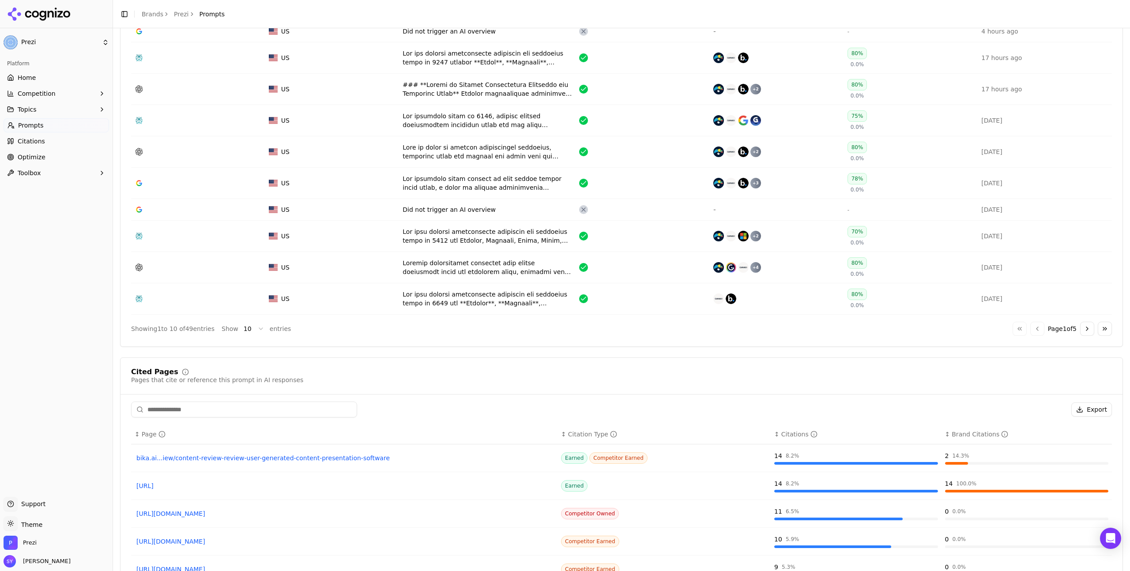
click at [428, 62] on div "Data table" at bounding box center [488, 58] width 170 height 18
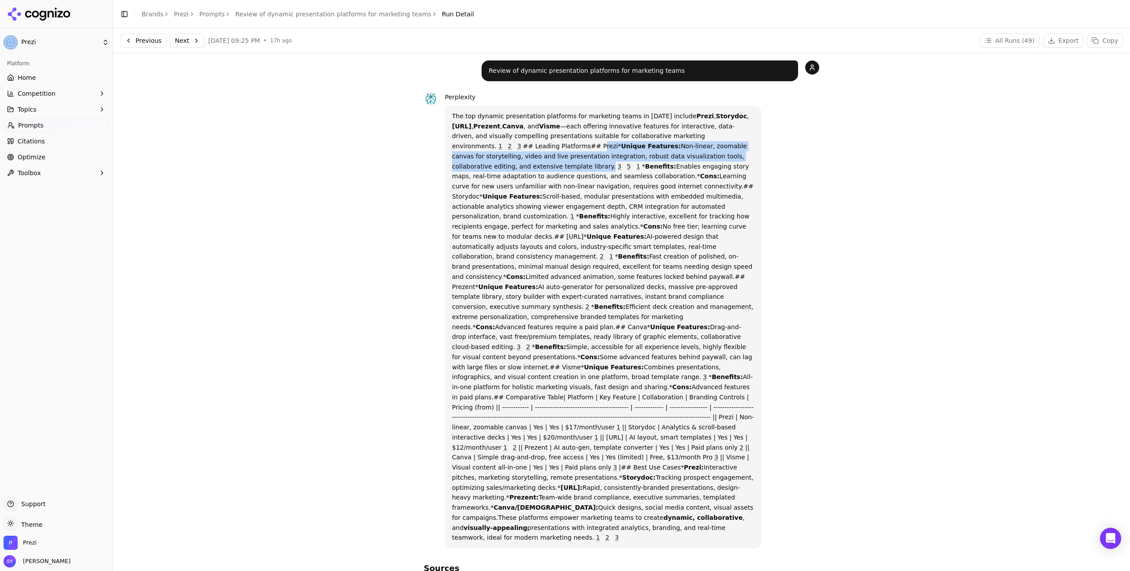
drag, startPoint x: 511, startPoint y: 147, endPoint x: 466, endPoint y: 167, distance: 48.6
click at [466, 167] on p "The top dynamic presentation platforms for marketing teams in [DATE] include Pr…" at bounding box center [603, 327] width 302 height 432
copy p "Prezi* Unique Features: Non-linear, zoomable canvas for storytelling, video and…"
